Goal: Navigation & Orientation: Find specific page/section

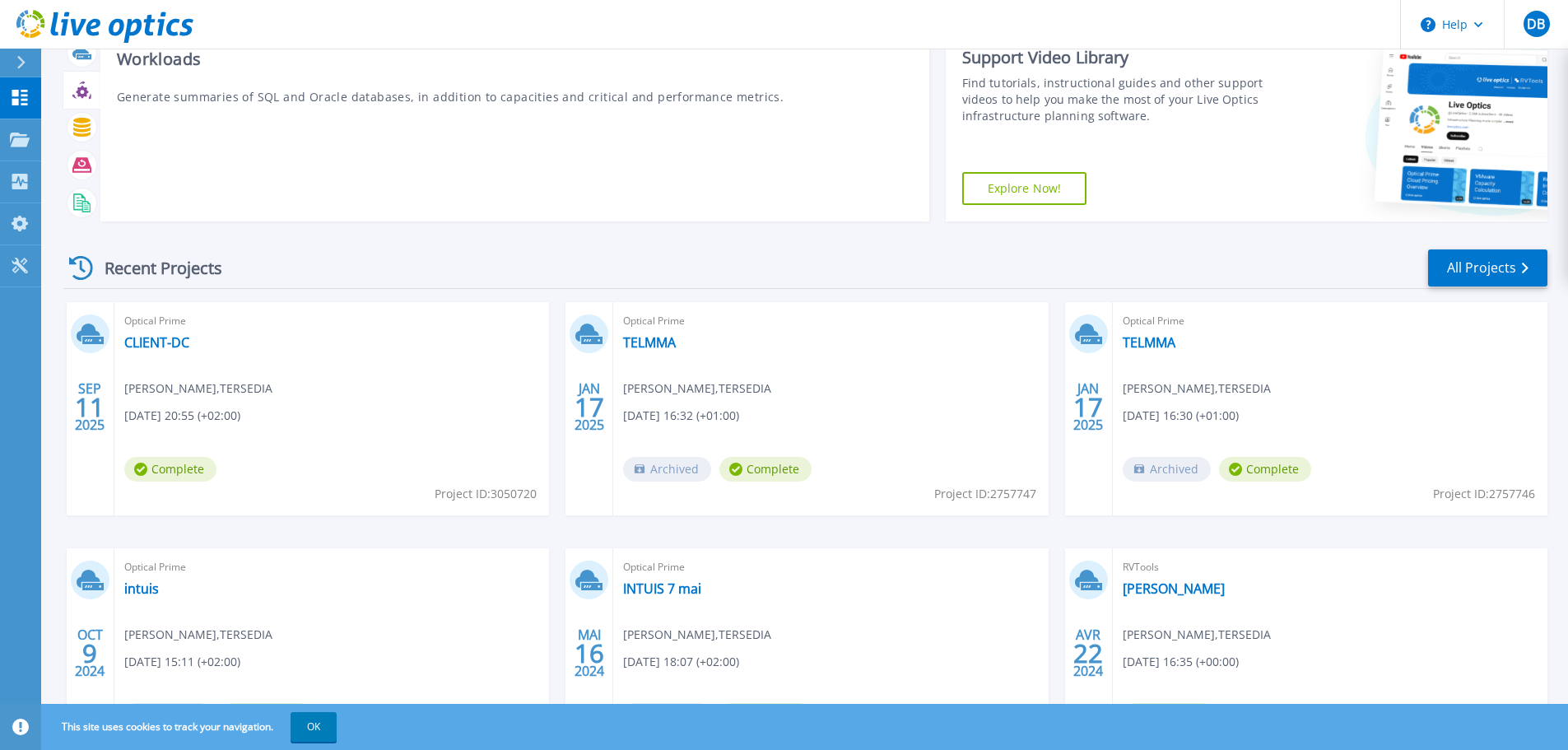
scroll to position [82, 0]
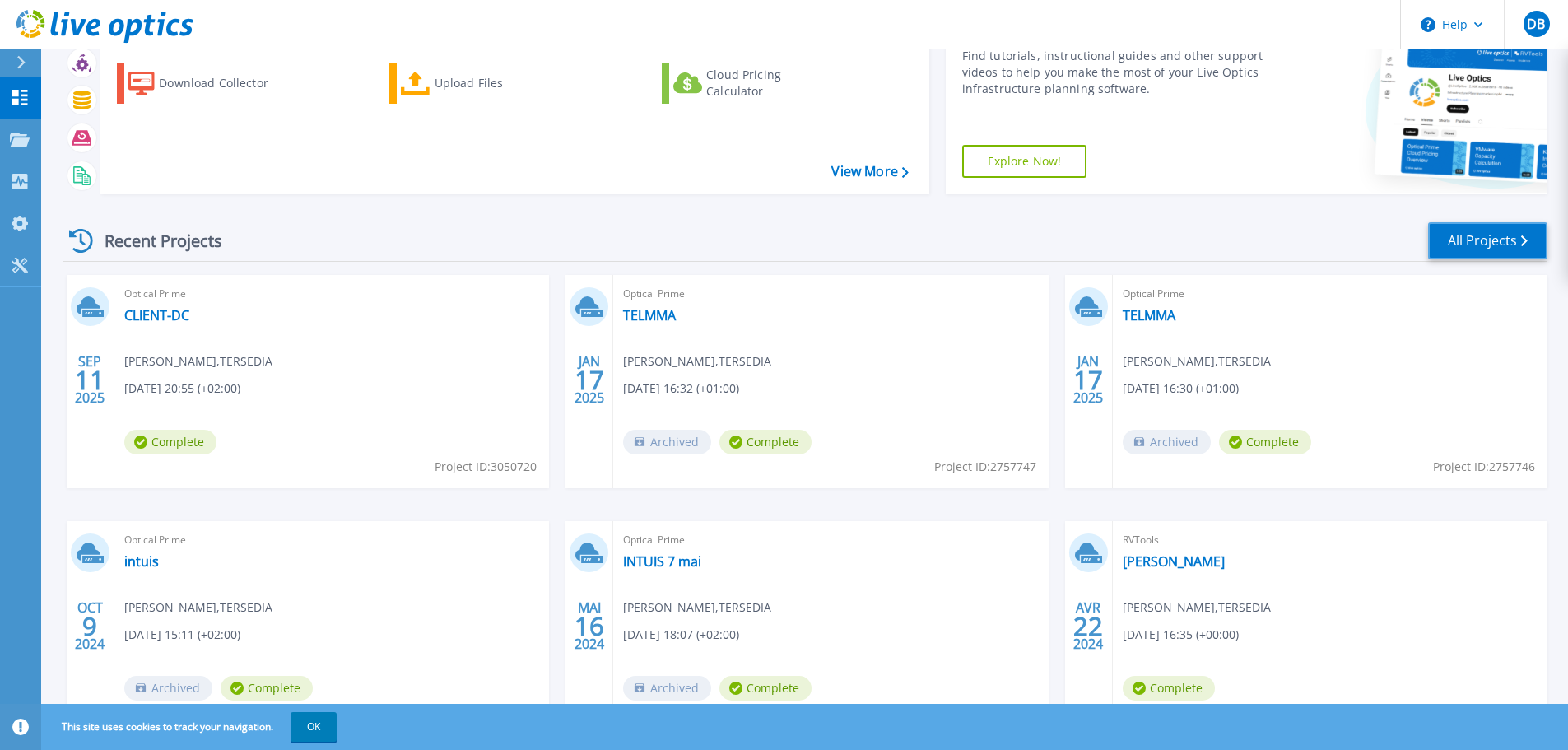
click at [1512, 251] on link "All Projects" at bounding box center [1488, 240] width 120 height 37
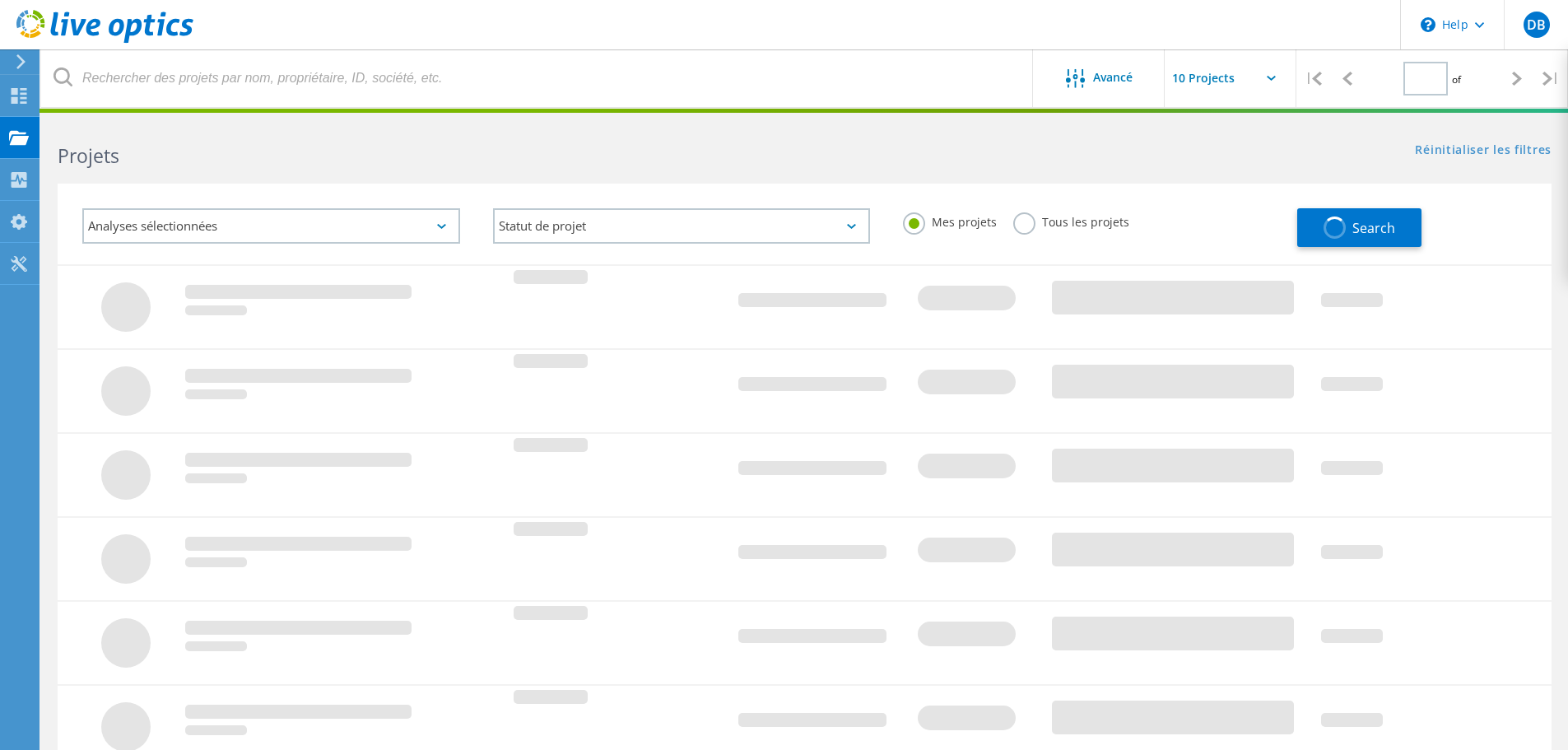
type input "1"
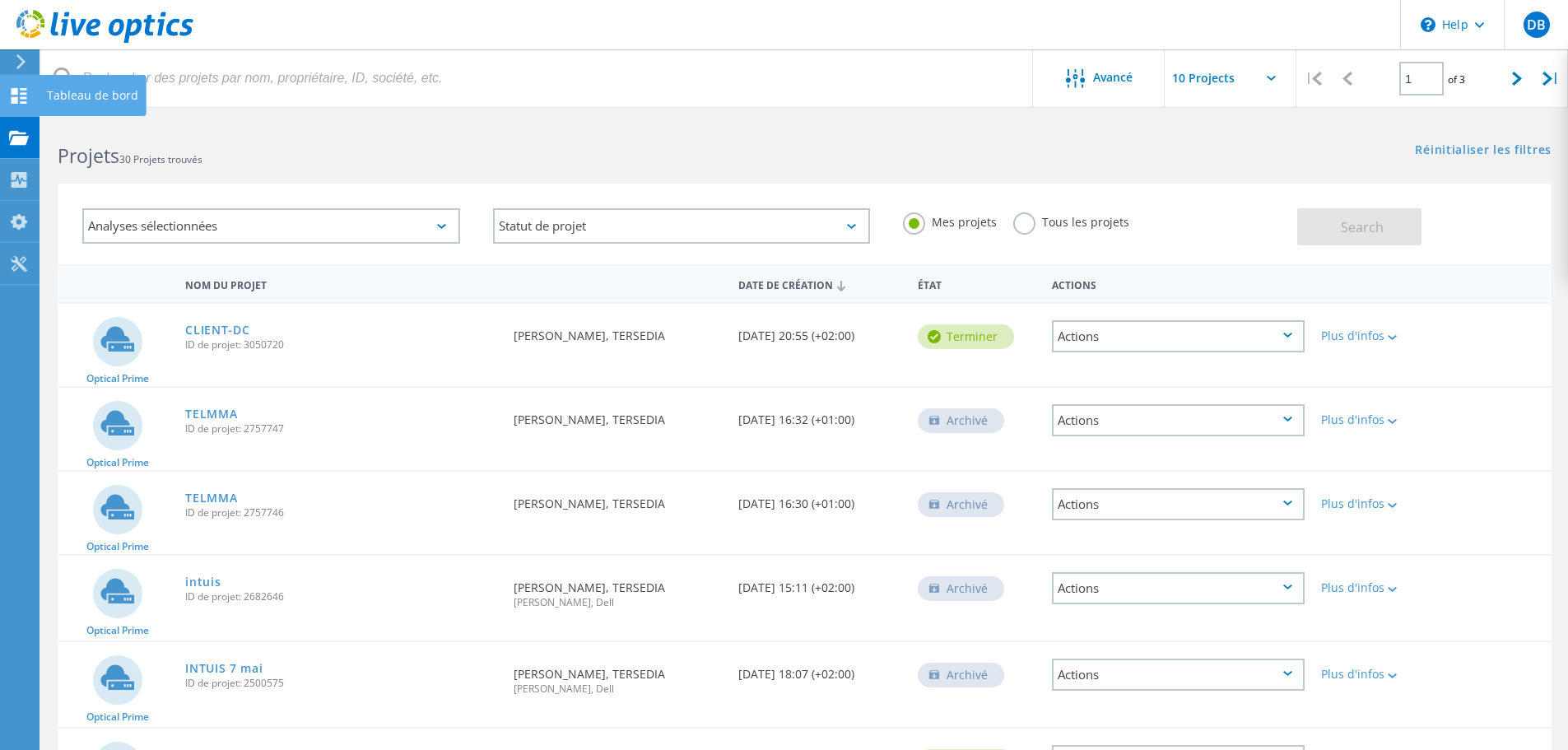
click at [12, 100] on use at bounding box center [19, 95] width 16 height 16
